Goal: Task Accomplishment & Management: Use online tool/utility

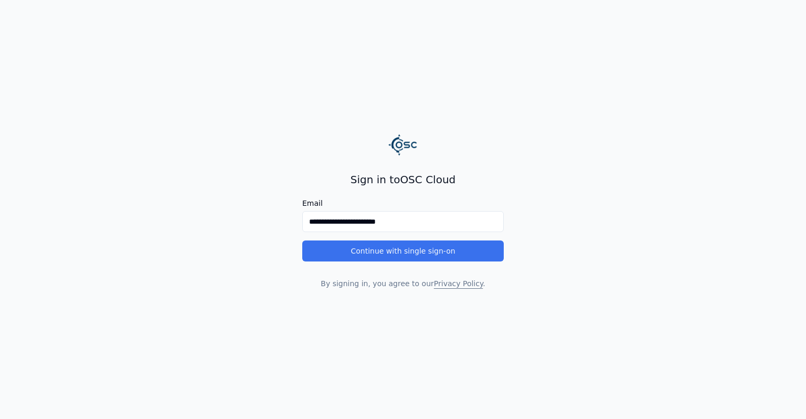
type input "**********"
click at [388, 259] on button "Continue with single sign-on" at bounding box center [402, 250] width 201 height 21
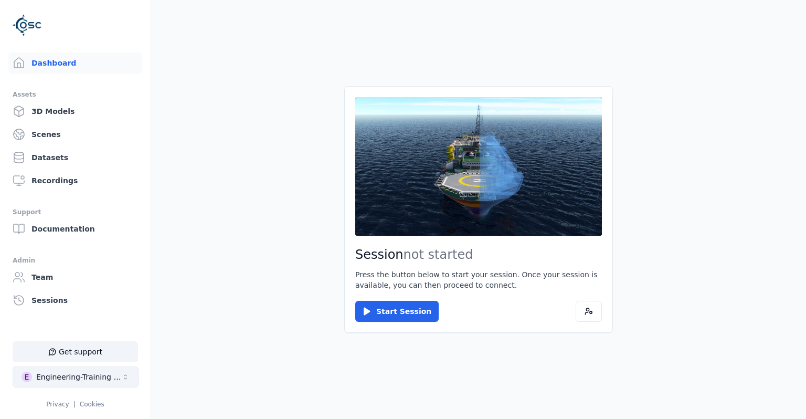
click at [58, 382] on div "Engineering-Training (SSO Staging)" at bounding box center [78, 377] width 85 height 10
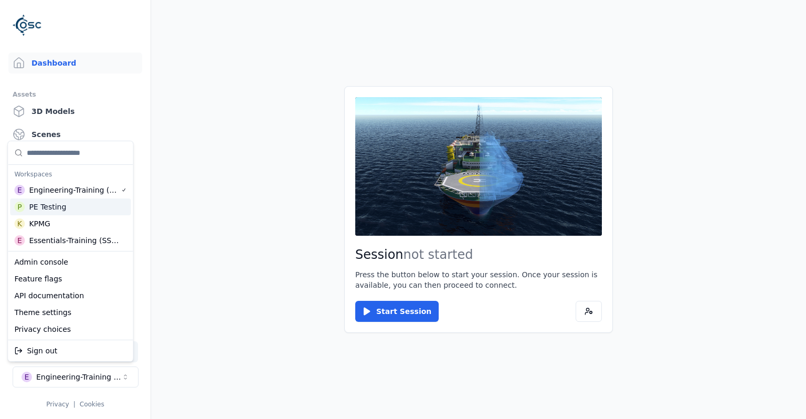
click at [72, 210] on div "P PE Testing" at bounding box center [70, 206] width 121 height 17
click at [198, 231] on html "Support Dashboard Assets 3D Models Scenes Datasets Recordings Support Documenta…" at bounding box center [403, 209] width 806 height 419
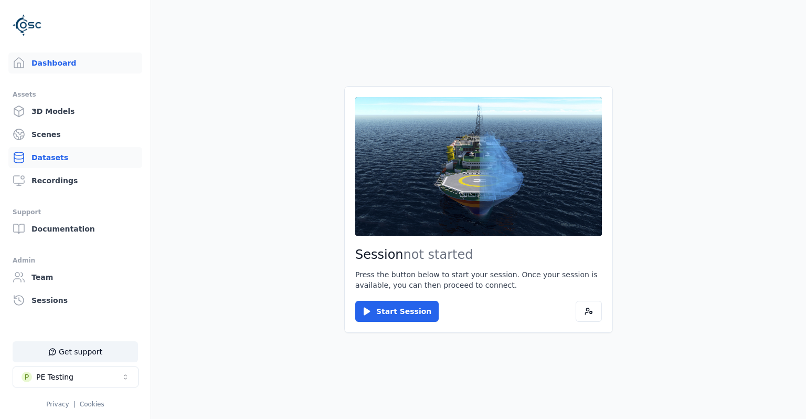
click at [62, 155] on link "Datasets" at bounding box center [75, 157] width 134 height 21
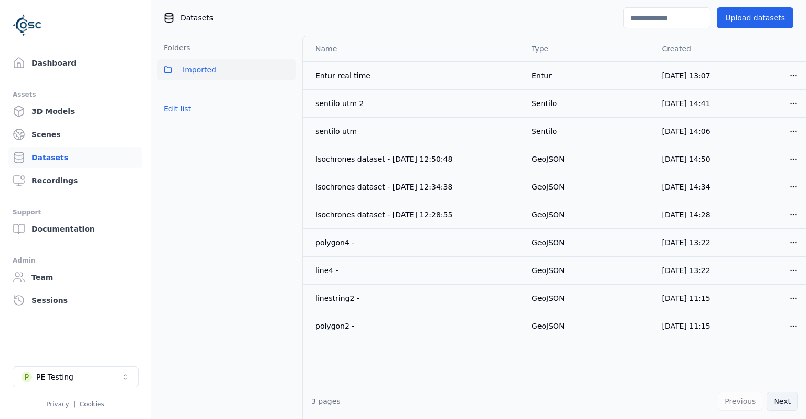
click at [781, 393] on button "Next" at bounding box center [782, 400] width 31 height 19
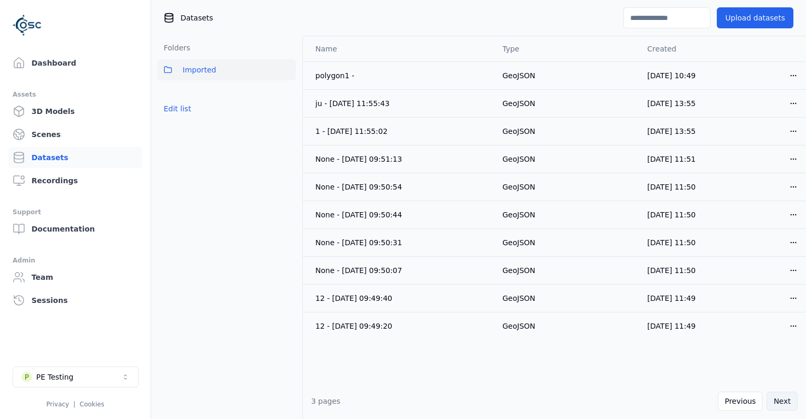
click at [780, 398] on button "Next" at bounding box center [782, 400] width 31 height 19
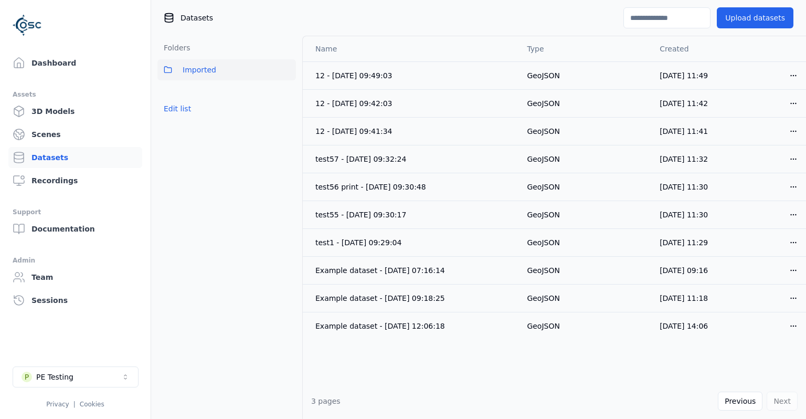
click at [778, 400] on div "Previous Next" at bounding box center [758, 400] width 80 height 19
click at [761, 400] on button "Previous" at bounding box center [740, 400] width 45 height 19
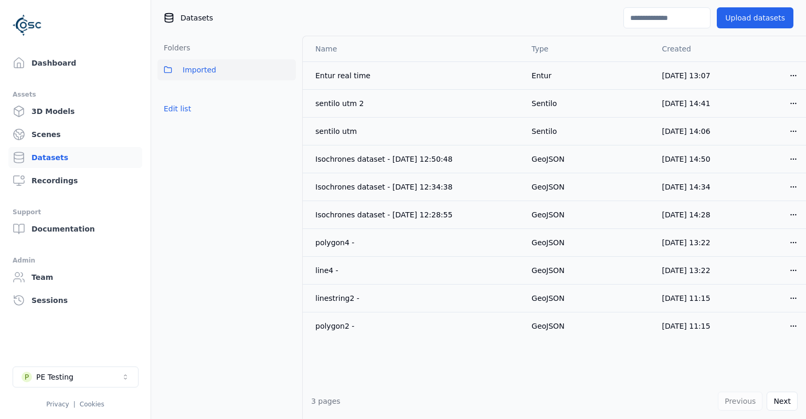
click at [760, 400] on div "Previous Next" at bounding box center [758, 400] width 80 height 19
click at [751, 398] on div "Previous Next" at bounding box center [758, 400] width 80 height 19
click at [766, 20] on button "Upload datasets" at bounding box center [755, 17] width 77 height 21
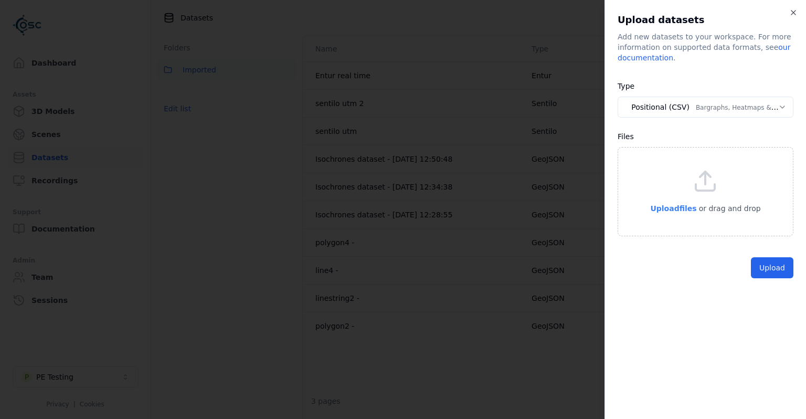
click at [671, 213] on p "Upload files" at bounding box center [673, 208] width 46 height 13
click at [694, 108] on body "**********" at bounding box center [403, 209] width 806 height 419
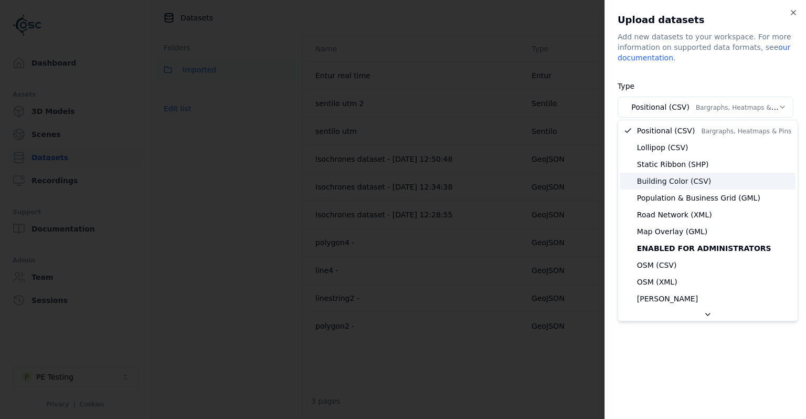
select select "**********"
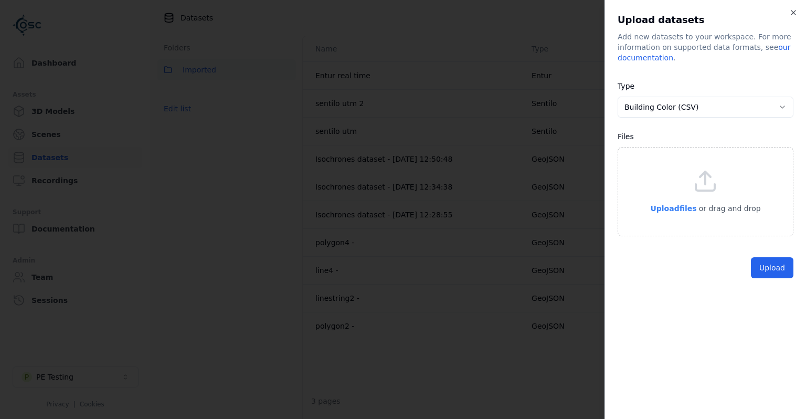
click at [687, 205] on span "Upload files" at bounding box center [673, 208] width 46 height 8
click at [766, 287] on button "Upload" at bounding box center [772, 291] width 43 height 21
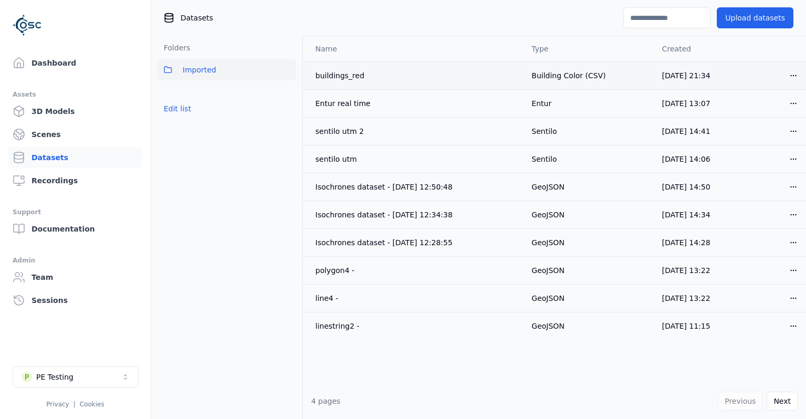
click at [357, 76] on div "buildings_red" at bounding box center [414, 75] width 199 height 10
copy div "buildings_red"
click at [778, 398] on button "Next" at bounding box center [782, 400] width 31 height 19
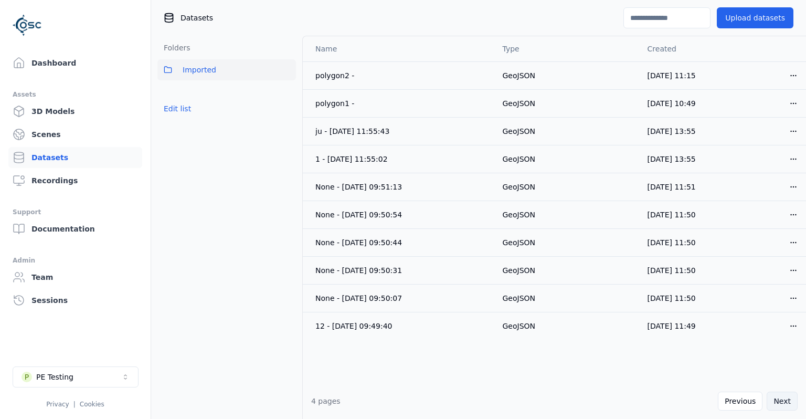
click at [775, 400] on button "Next" at bounding box center [782, 400] width 31 height 19
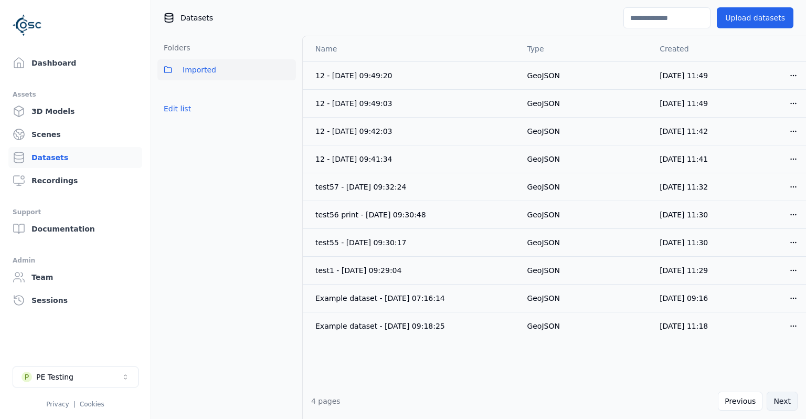
click at [775, 400] on button "Next" at bounding box center [782, 400] width 31 height 19
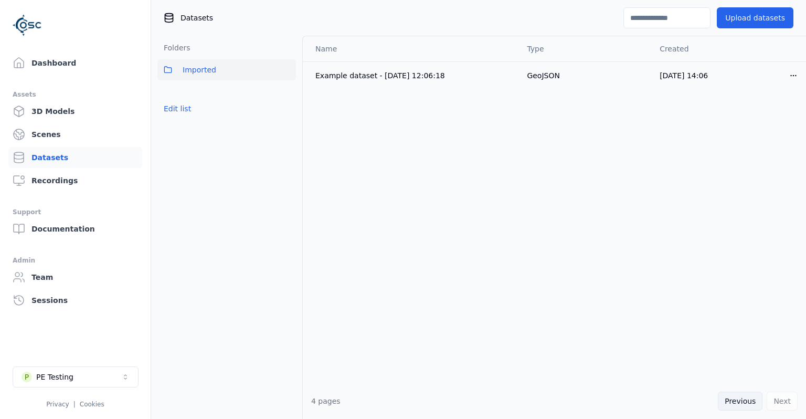
click at [746, 398] on button "Previous" at bounding box center [740, 400] width 45 height 19
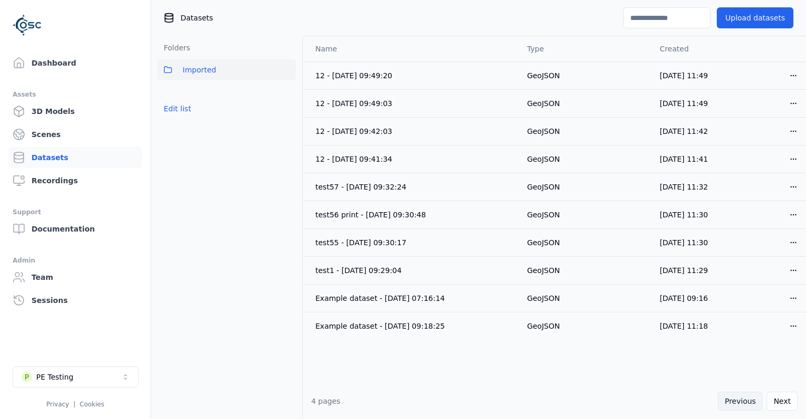
click at [746, 398] on button "Previous" at bounding box center [740, 400] width 45 height 19
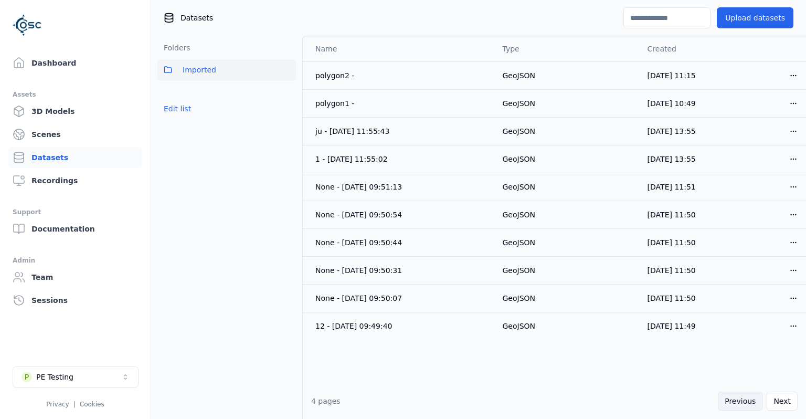
click at [746, 398] on button "Previous" at bounding box center [740, 400] width 45 height 19
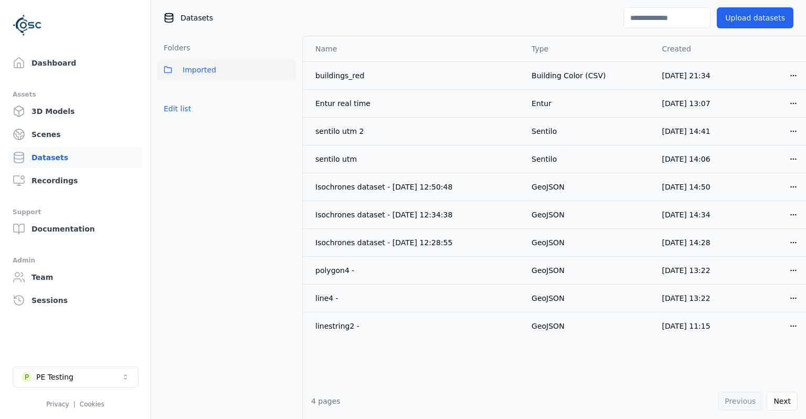
click at [746, 398] on div "Previous Next" at bounding box center [758, 400] width 80 height 19
click at [126, 373] on button "P PE Testing" at bounding box center [76, 376] width 126 height 21
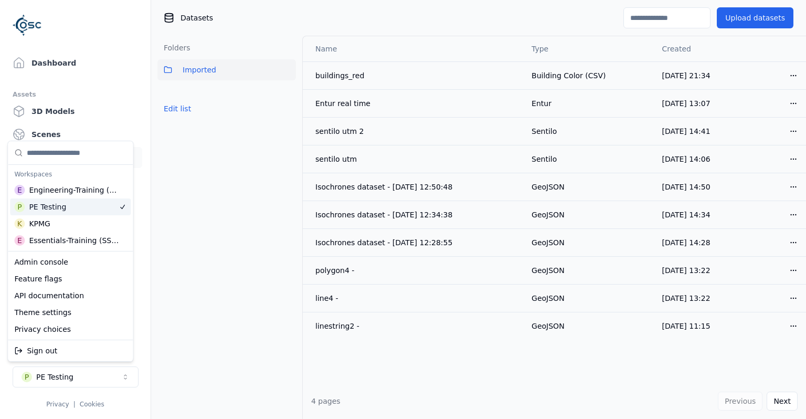
click at [70, 198] on div "P PE Testing" at bounding box center [70, 206] width 121 height 17
click at [70, 193] on div "Engineering-Training (SSO Staging)" at bounding box center [75, 190] width 92 height 10
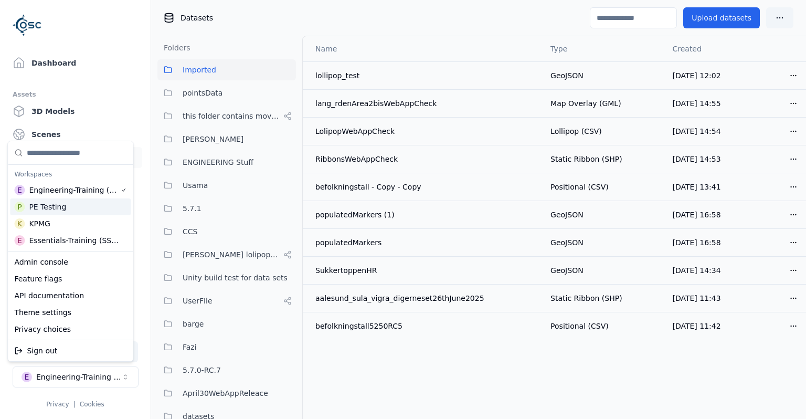
click at [73, 211] on div "P PE Testing" at bounding box center [70, 206] width 121 height 17
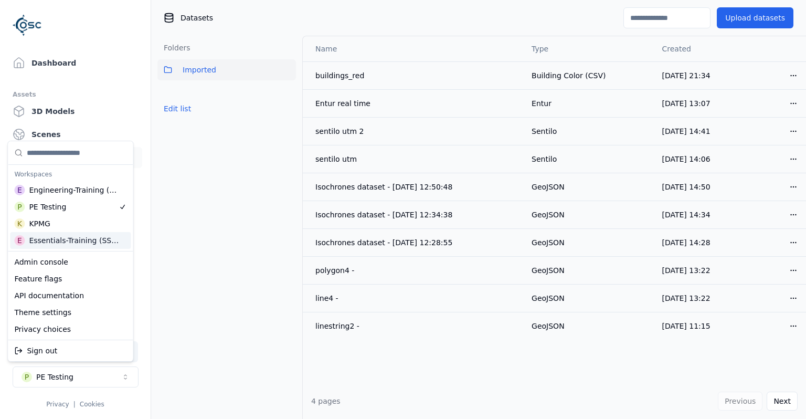
click at [442, 387] on html "Support Dashboard Assets 3D Models Scenes Datasets Recordings Support Documenta…" at bounding box center [403, 209] width 806 height 419
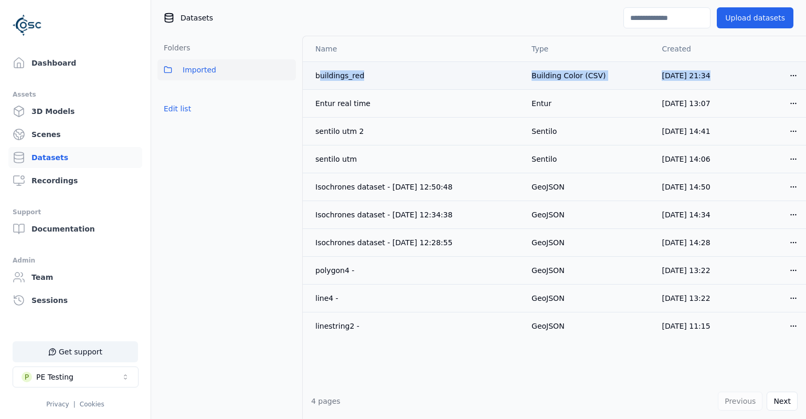
drag, startPoint x: 387, startPoint y: 318, endPoint x: 320, endPoint y: 68, distance: 258.6
click at [320, 68] on tbody "buildings_red Building Color (CSV) [DATE] 21:34 Open menu Entur real time Entur…" at bounding box center [554, 200] width 503 height 278
click at [782, 401] on button "Next" at bounding box center [782, 400] width 31 height 19
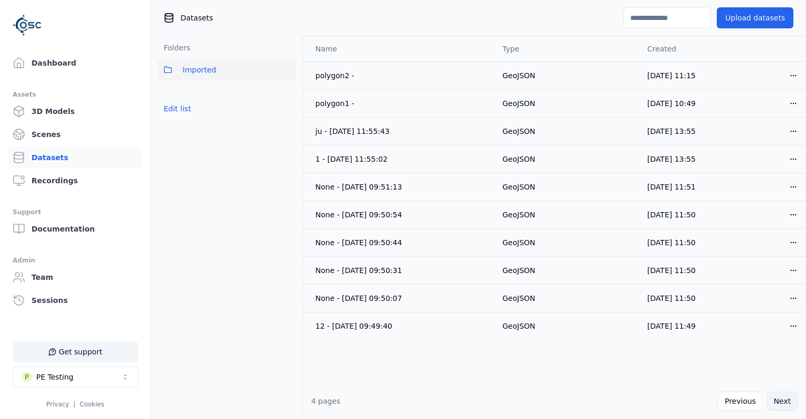
click at [775, 399] on button "Next" at bounding box center [782, 400] width 31 height 19
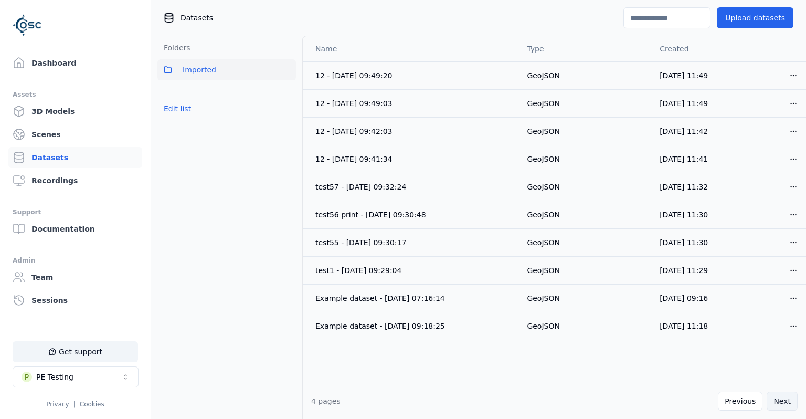
click at [775, 399] on button "Next" at bounding box center [782, 400] width 31 height 19
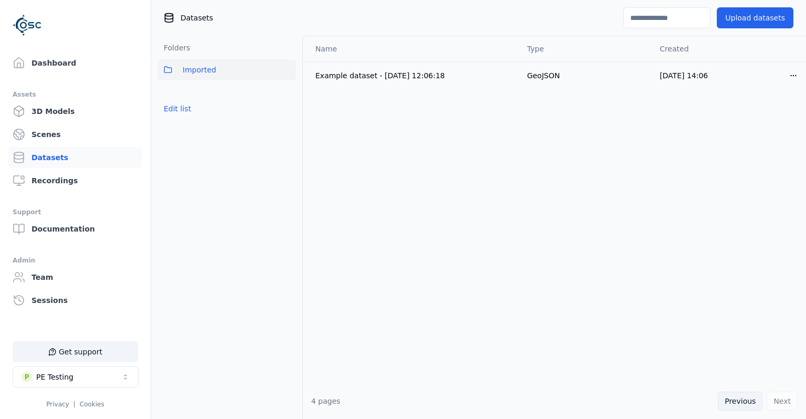
click at [752, 397] on button "Previous" at bounding box center [740, 400] width 45 height 19
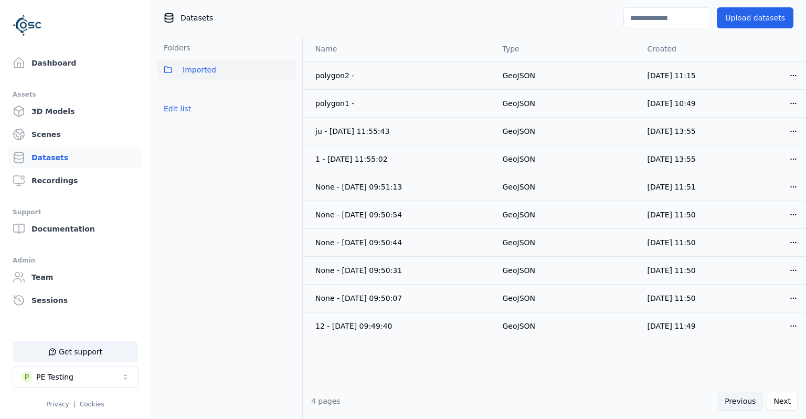
click at [752, 397] on button "Previous" at bounding box center [740, 400] width 45 height 19
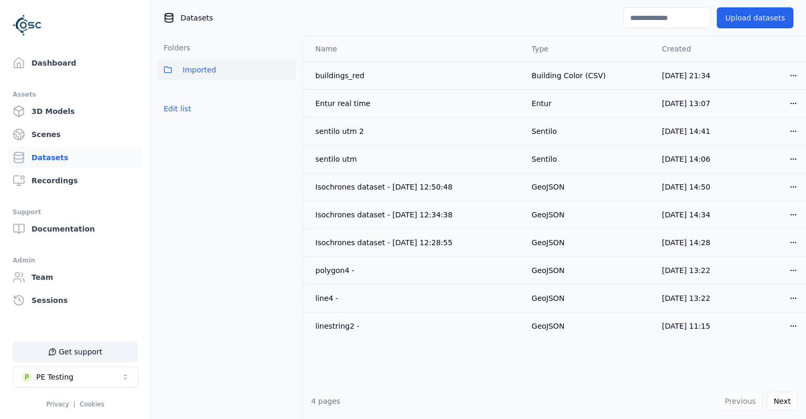
drag, startPoint x: 750, startPoint y: 397, endPoint x: 745, endPoint y: 396, distance: 5.4
click at [582, 392] on div "4 pages Previous Next" at bounding box center [554, 401] width 503 height 36
click at [742, 25] on button "Upload datasets" at bounding box center [755, 17] width 77 height 21
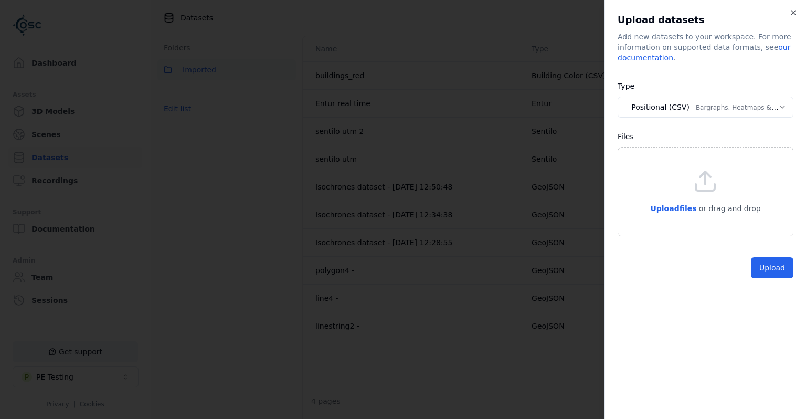
click at [742, 110] on body "Support Dashboard Assets 3D Models Scenes Datasets Recordings Support Documenta…" at bounding box center [403, 209] width 806 height 419
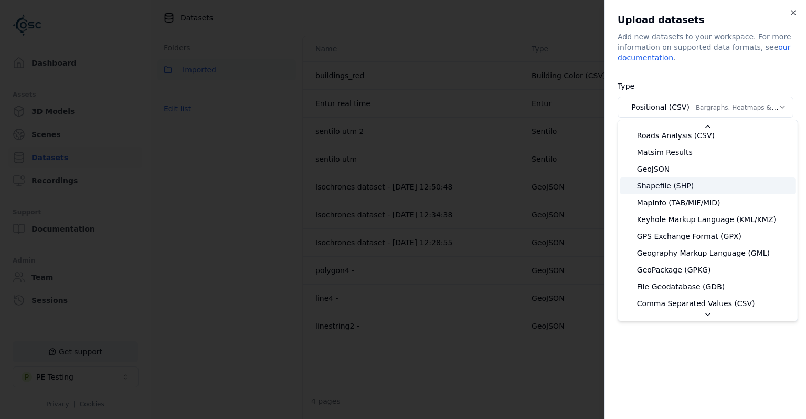
scroll to position [185, 0]
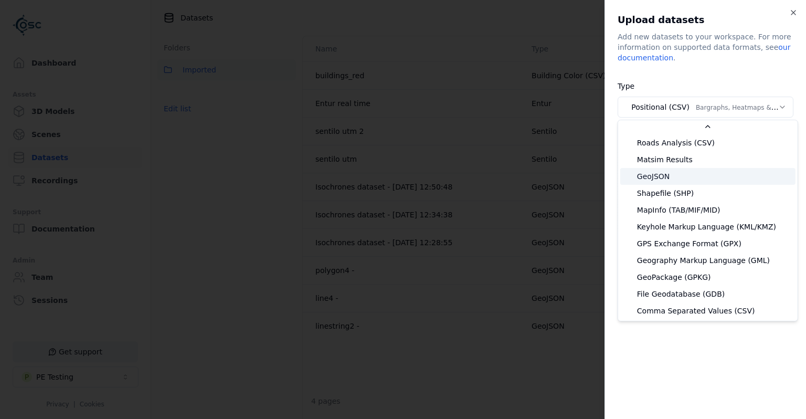
select select "*******"
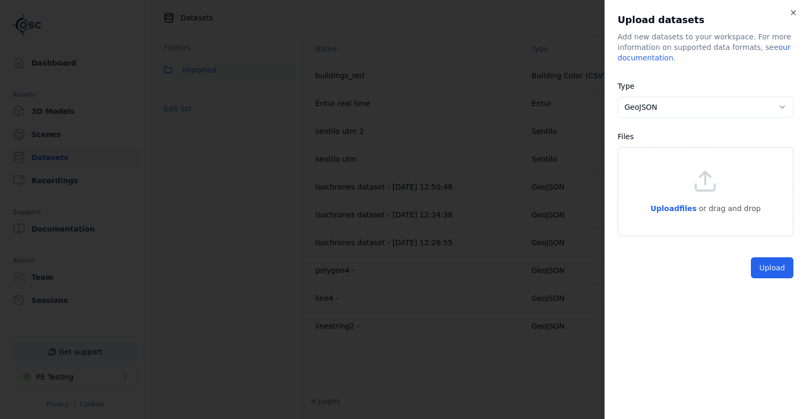
click at [676, 216] on div "Upload files or drag and drop" at bounding box center [706, 191] width 176 height 89
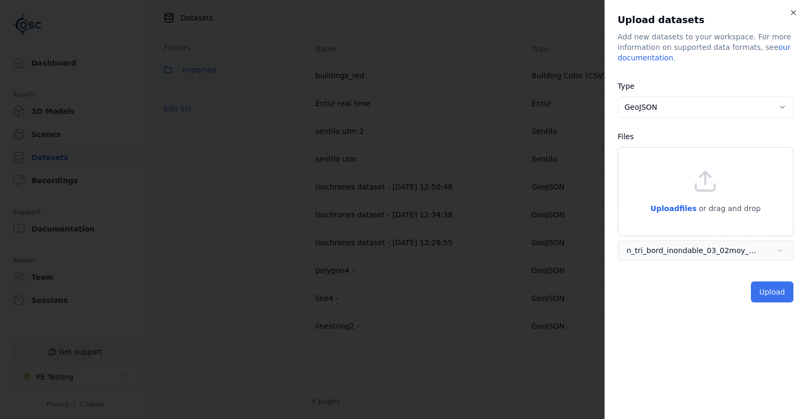
click at [773, 299] on button "Upload" at bounding box center [772, 291] width 43 height 21
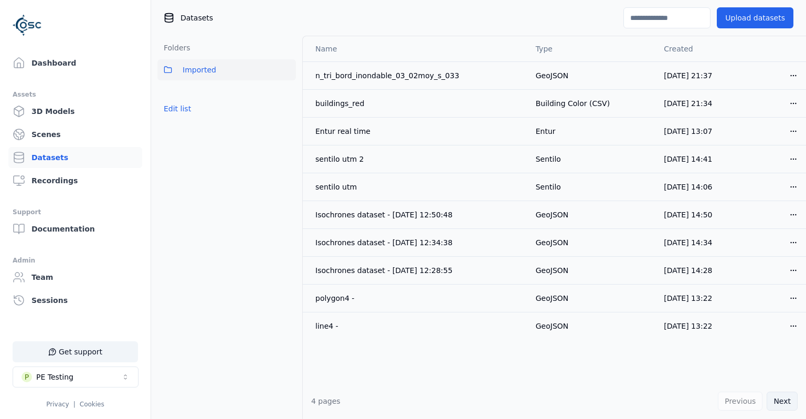
click at [775, 402] on button "Next" at bounding box center [782, 400] width 31 height 19
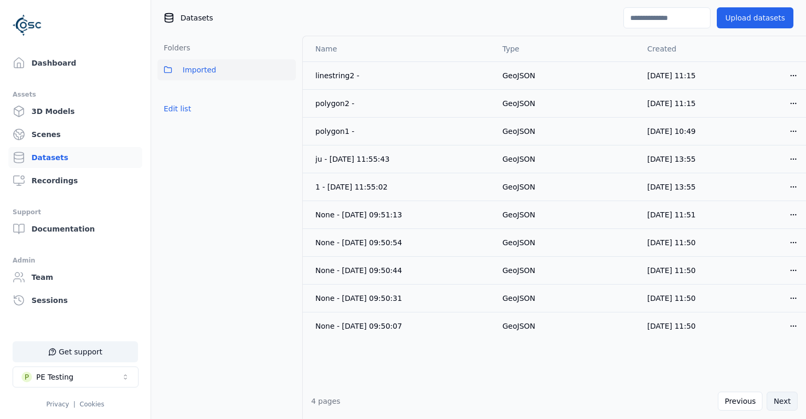
click at [771, 402] on button "Next" at bounding box center [782, 400] width 31 height 19
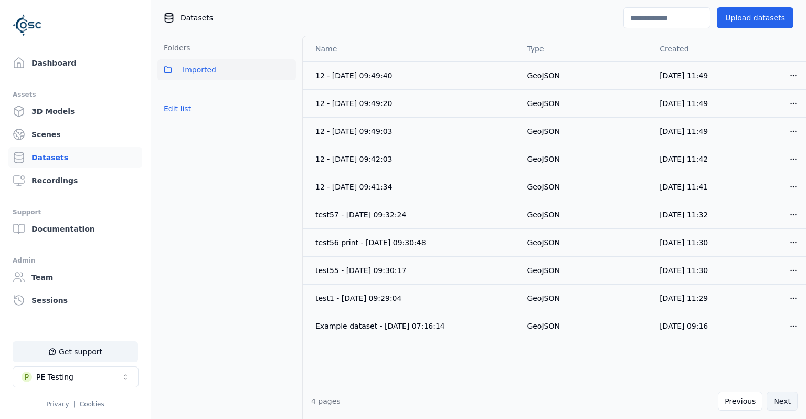
click at [771, 402] on button "Next" at bounding box center [782, 400] width 31 height 19
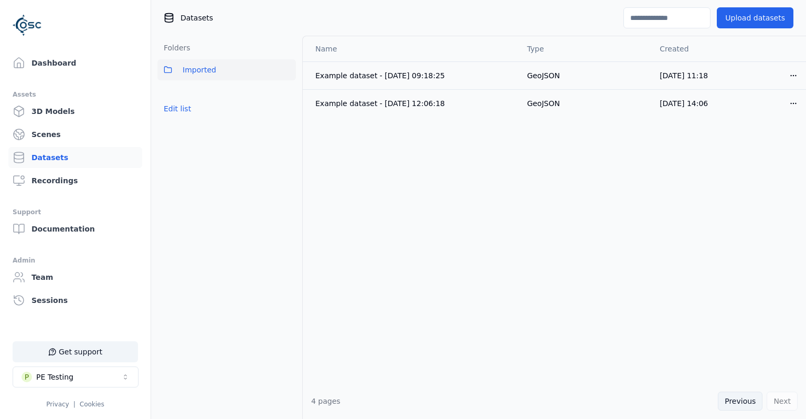
click at [737, 406] on button "Previous" at bounding box center [740, 400] width 45 height 19
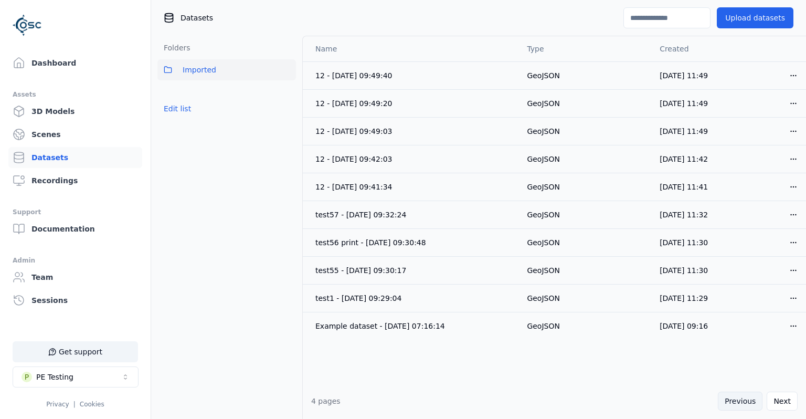
click at [737, 406] on button "Previous" at bounding box center [740, 400] width 45 height 19
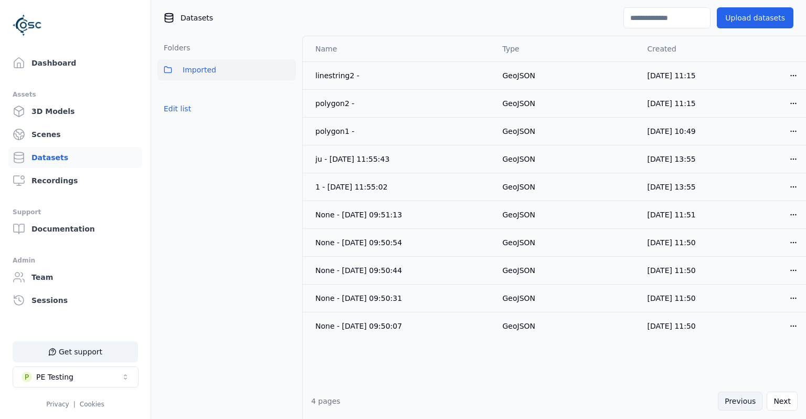
click at [737, 406] on button "Previous" at bounding box center [740, 400] width 45 height 19
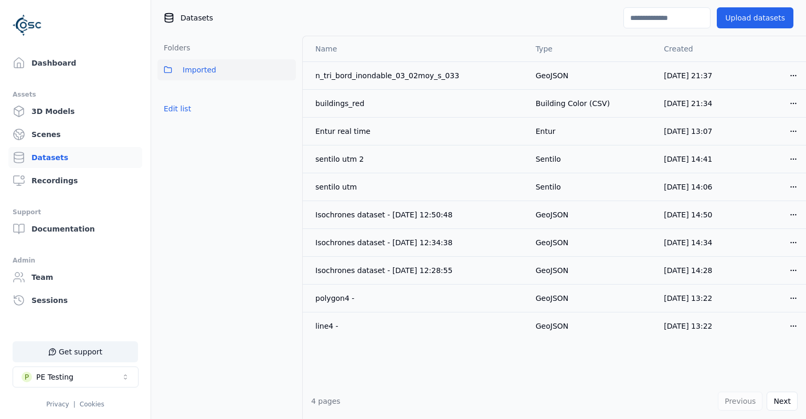
click at [737, 405] on div "Previous Next" at bounding box center [758, 400] width 80 height 19
click at [737, 404] on div "Previous Next" at bounding box center [758, 400] width 80 height 19
click at [211, 338] on div "Folders Imported Edit list" at bounding box center [226, 227] width 151 height 383
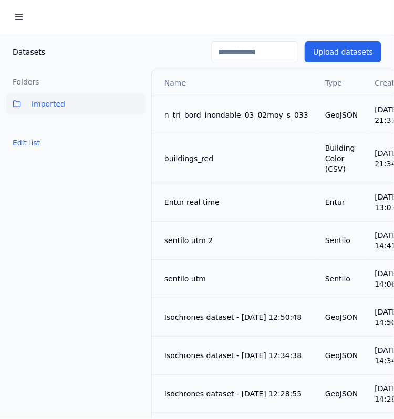
click at [77, 13] on div at bounding box center [197, 17] width 394 height 34
click at [104, 12] on div at bounding box center [197, 17] width 394 height 34
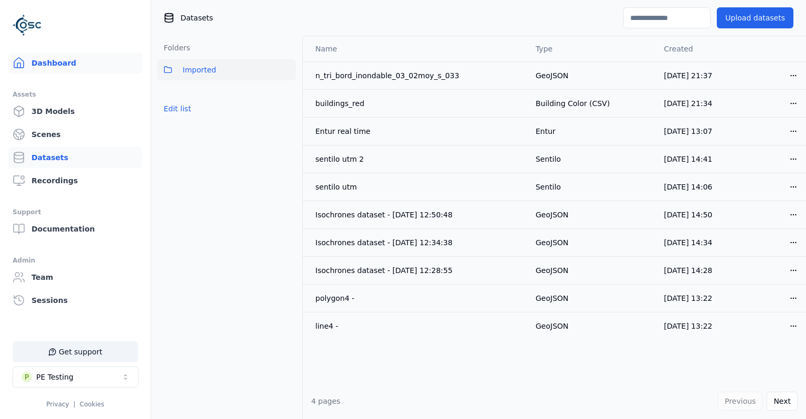
click at [54, 66] on link "Dashboard" at bounding box center [75, 62] width 134 height 21
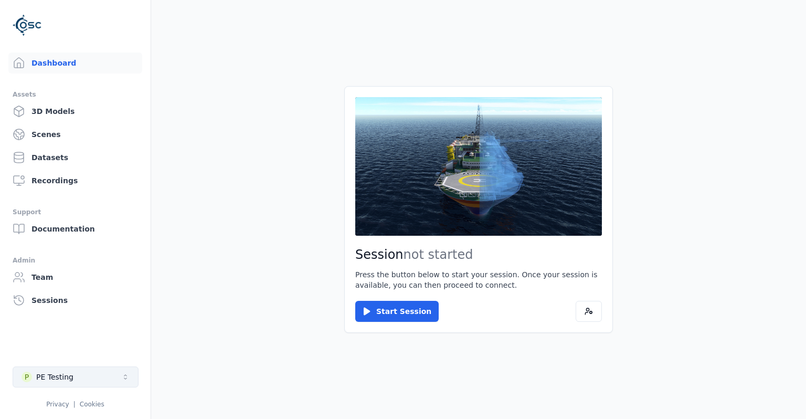
click at [96, 377] on button "P PE Testing" at bounding box center [76, 376] width 126 height 21
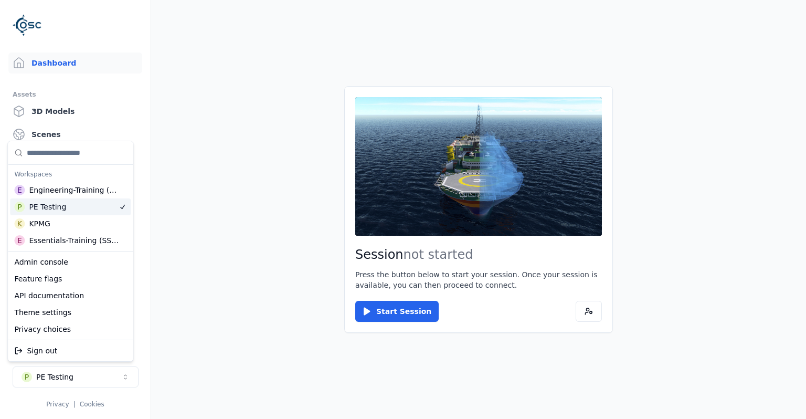
click at [249, 178] on html "Support Dashboard Assets 3D Models Scenes Datasets Recordings Support Documenta…" at bounding box center [403, 209] width 806 height 419
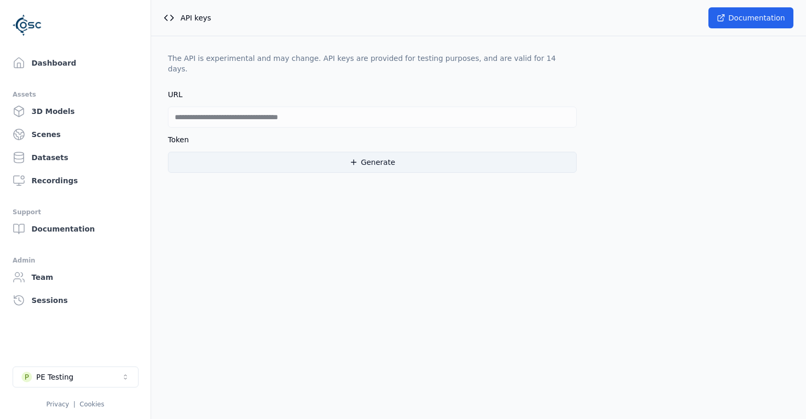
click at [304, 154] on button "Generate" at bounding box center [372, 162] width 409 height 21
click at [358, 158] on icon at bounding box center [353, 162] width 8 height 8
click at [364, 153] on button "Generate" at bounding box center [372, 162] width 409 height 21
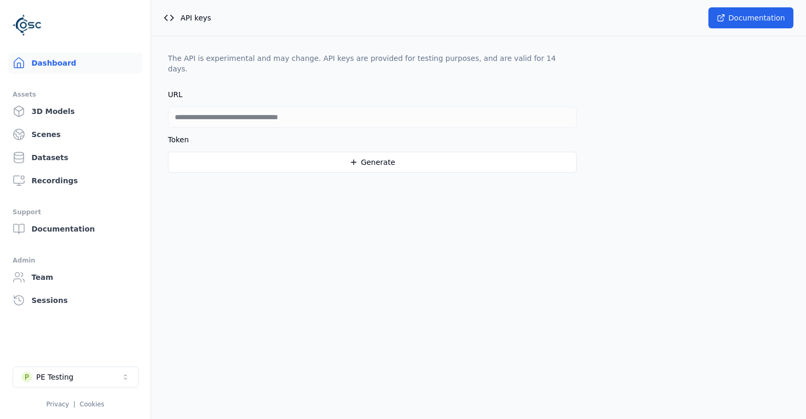
click at [85, 66] on link "Dashboard" at bounding box center [75, 62] width 134 height 21
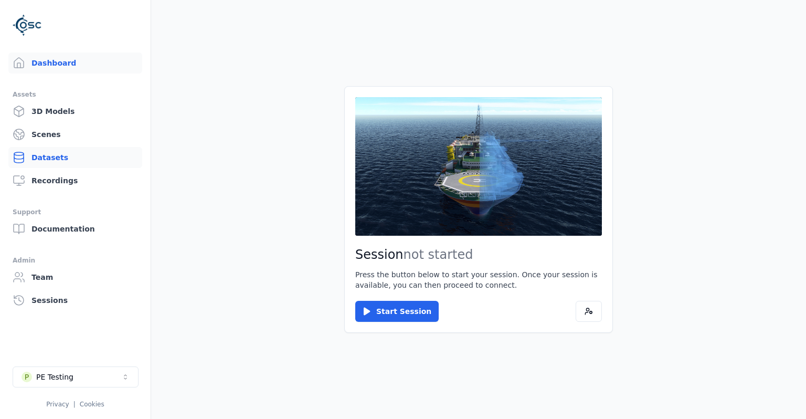
click at [45, 153] on link "Datasets" at bounding box center [75, 157] width 134 height 21
